Goal: Obtain resource: Download file/media

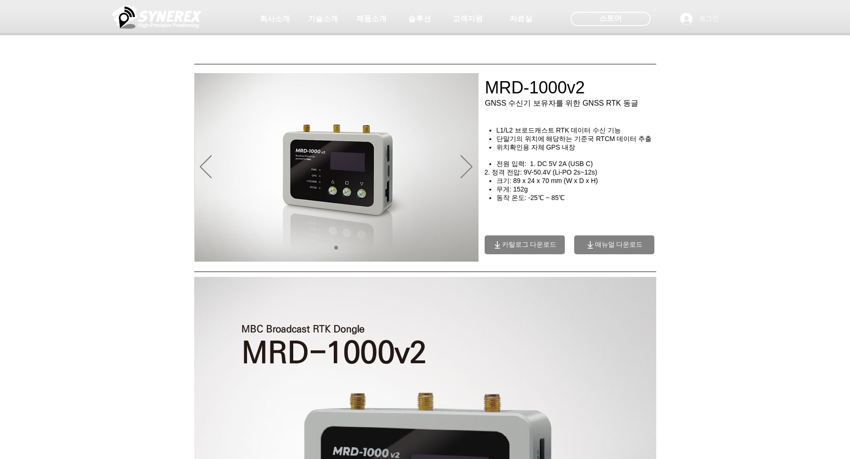
scroll to position [57, 0]
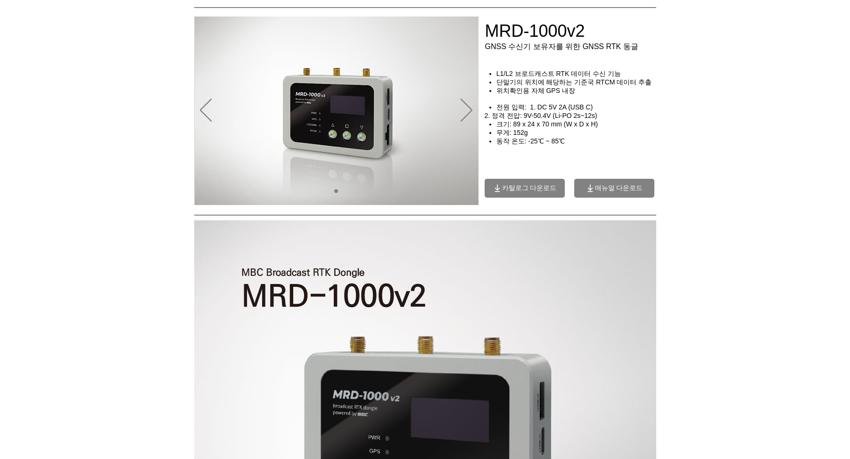
click at [611, 192] on span "매뉴얼 다운로드" at bounding box center [619, 188] width 48 height 8
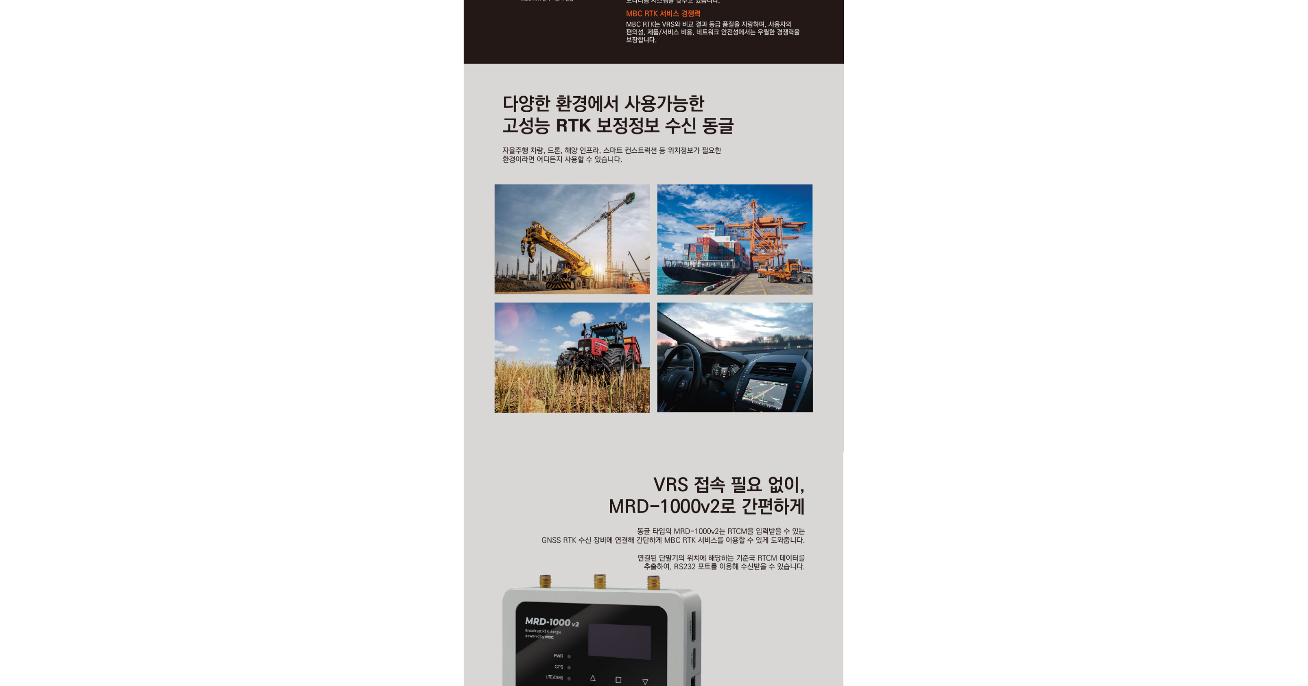
scroll to position [1237, 0]
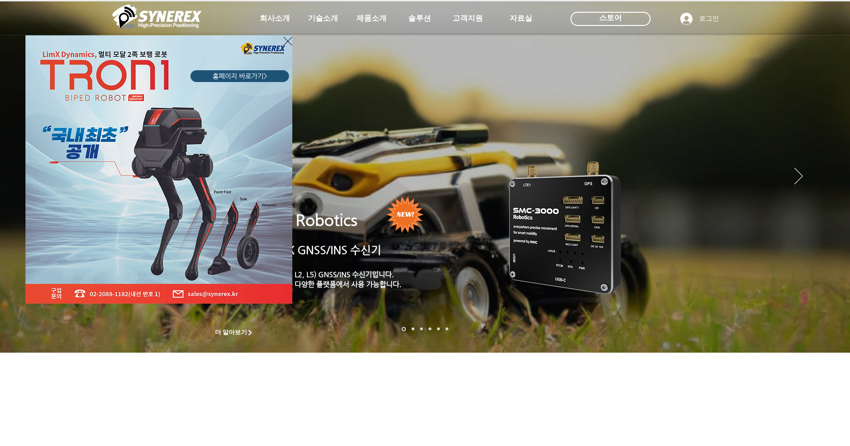
click at [374, 19] on div "LimX Dinamics" at bounding box center [425, 223] width 850 height 446
click at [372, 25] on div "LimX Dinamics" at bounding box center [425, 223] width 850 height 446
click at [373, 22] on div "LimX Dinamics" at bounding box center [425, 223] width 850 height 446
click at [284, 42] on icon "사이트로 돌아가기" at bounding box center [287, 41] width 9 height 12
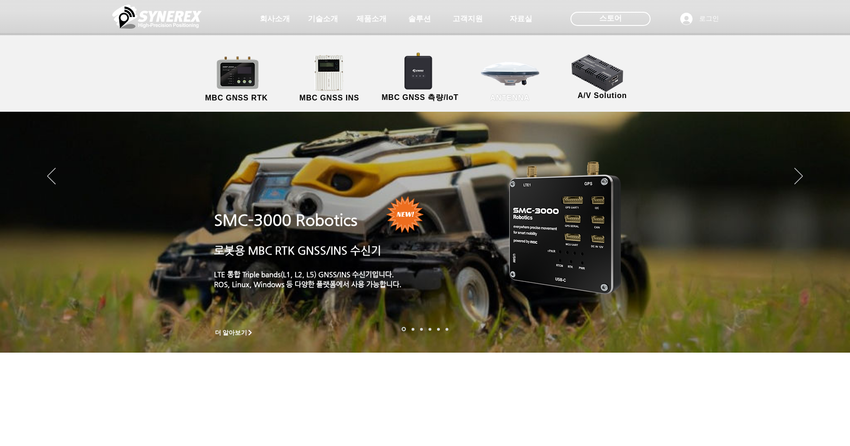
click at [504, 78] on link "ANTENNA" at bounding box center [510, 79] width 85 height 50
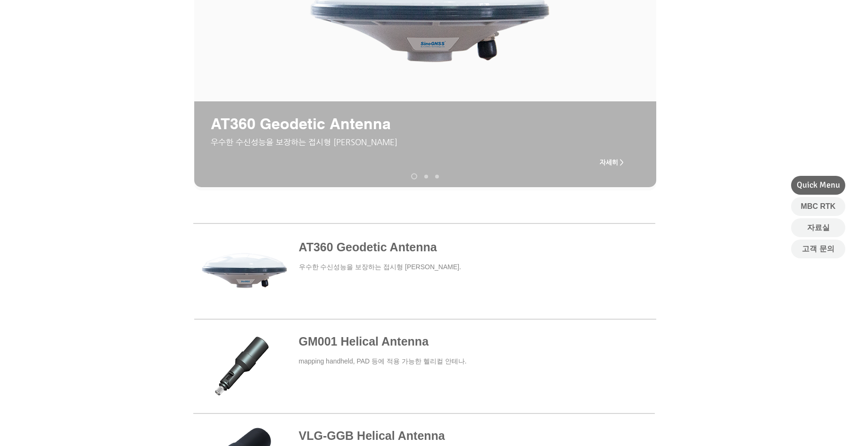
scroll to position [226, 0]
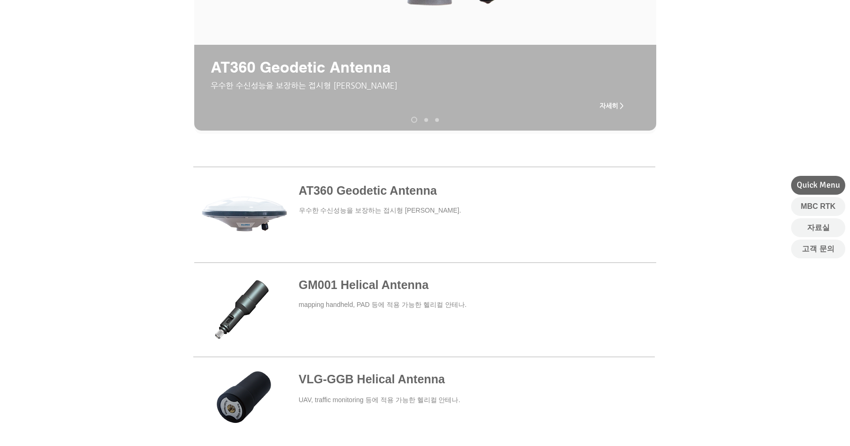
click at [373, 192] on span at bounding box center [424, 214] width 462 height 87
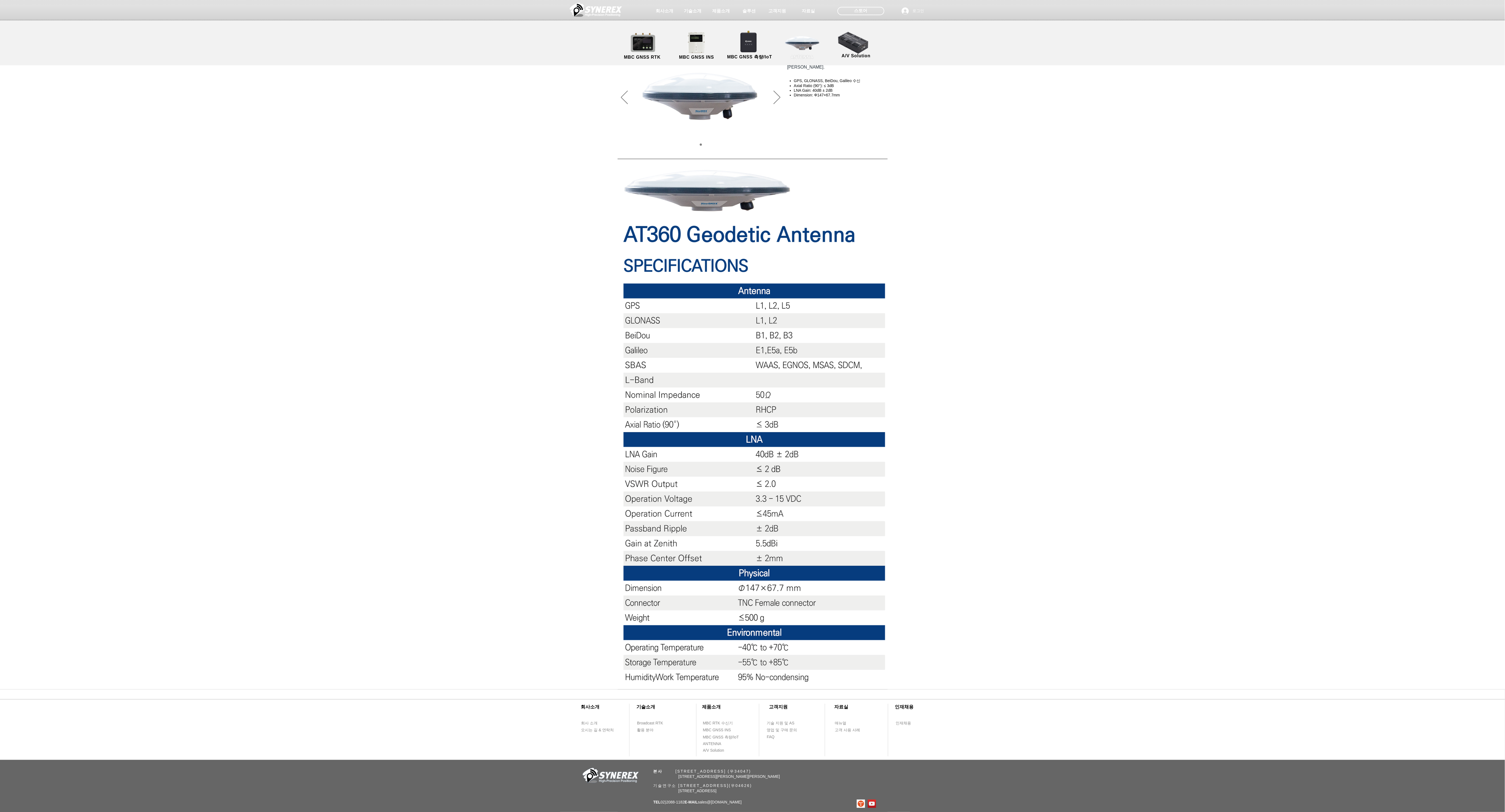
click at [497, 46] on link "ANTENNA" at bounding box center [802, 46] width 50 height 29
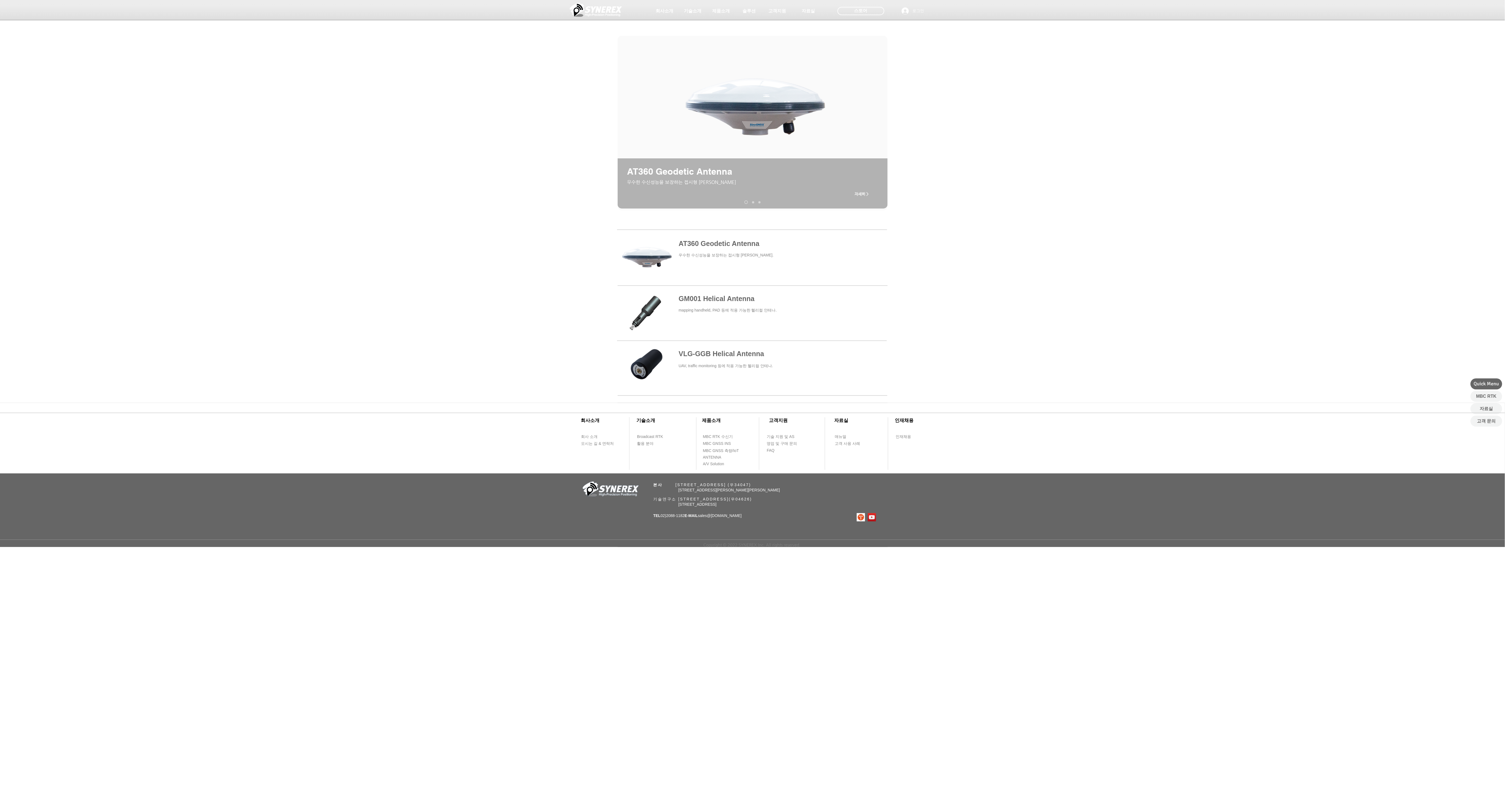
click at [497, 261] on span at bounding box center [752, 313] width 270 height 48
click at [497, 244] on span at bounding box center [752, 258] width 270 height 51
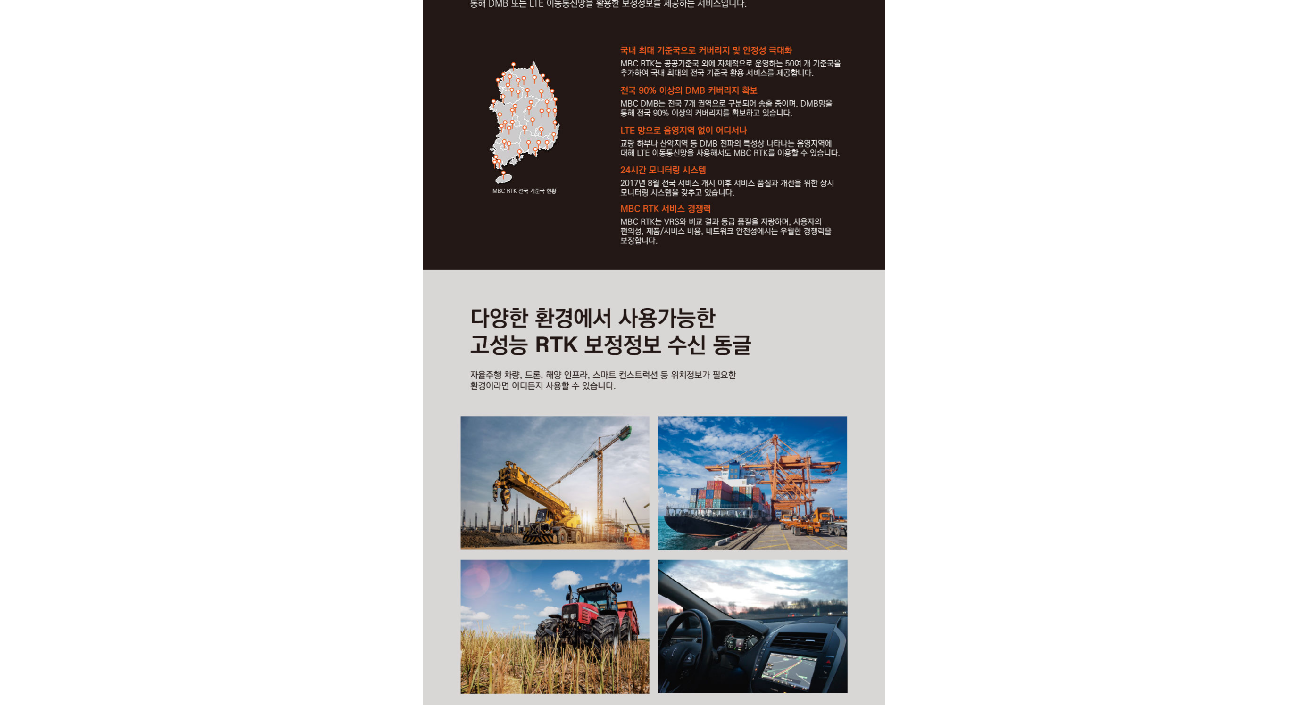
scroll to position [1828, 0]
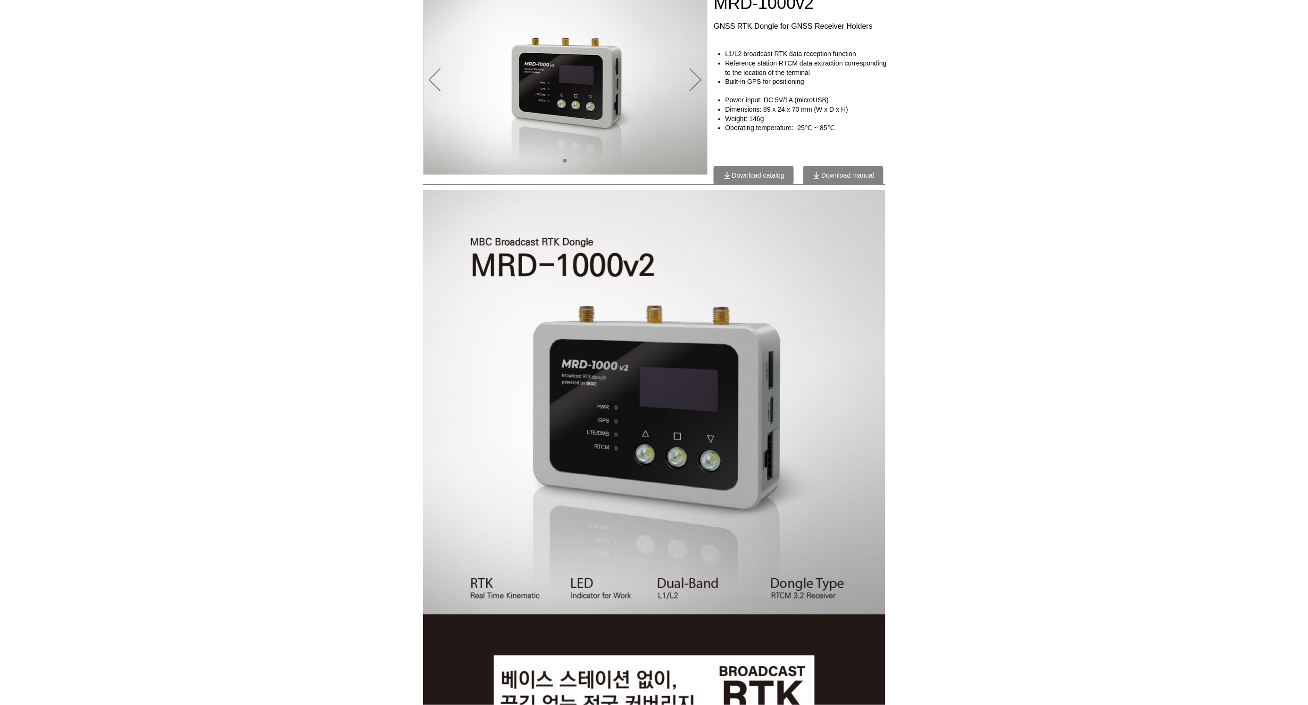
scroll to position [0, 0]
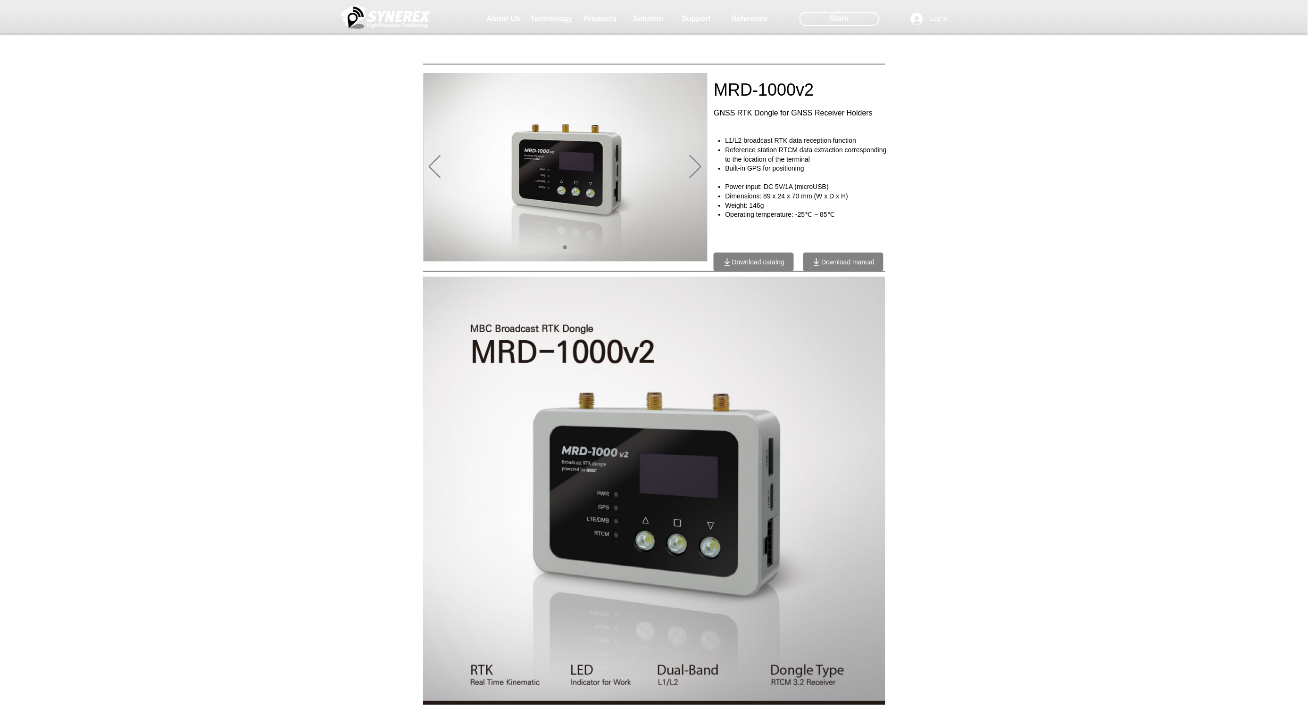
click at [852, 266] on span "Download manual" at bounding box center [843, 262] width 80 height 19
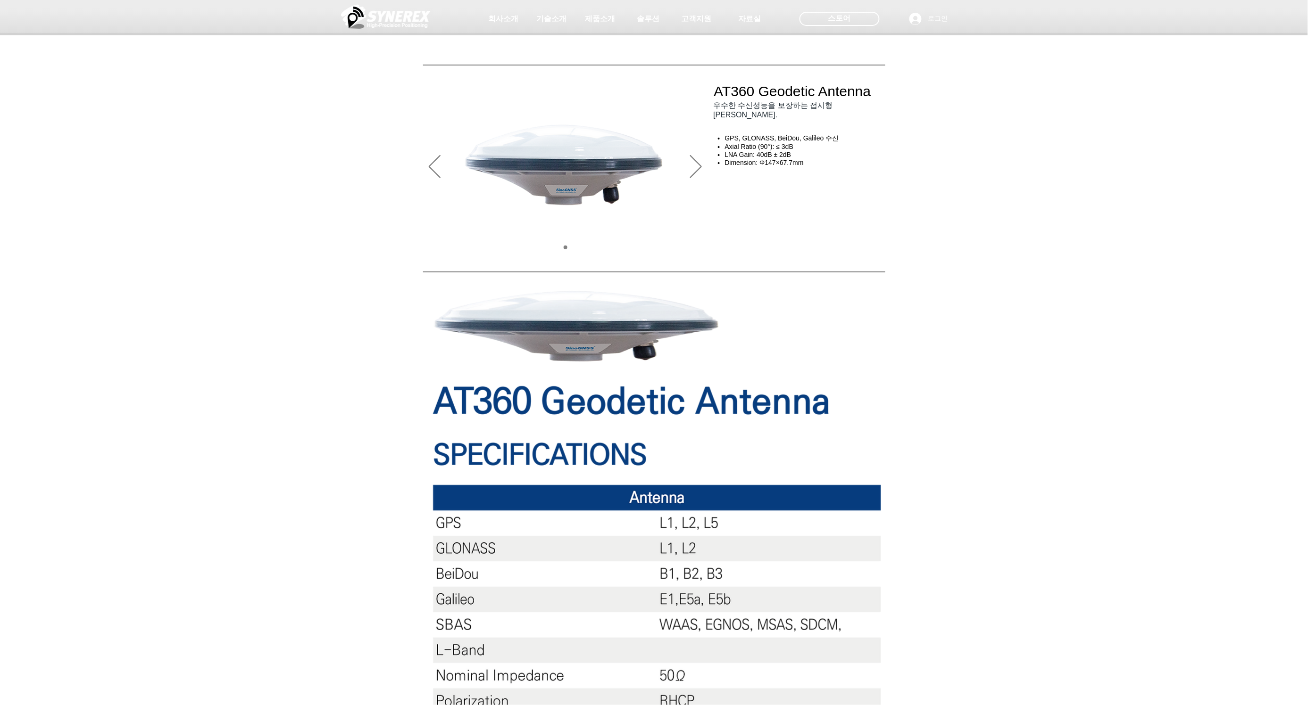
scroll to position [174, 0]
